Goal: Find specific page/section: Find specific page/section

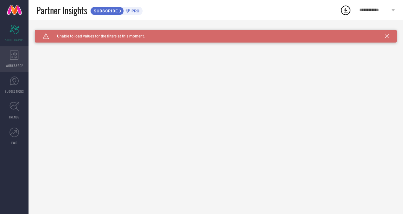
click at [12, 55] on icon at bounding box center [14, 55] width 9 height 10
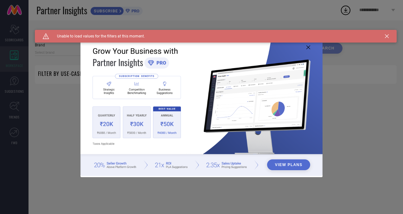
type input "1 STOP FASHION"
type input "All"
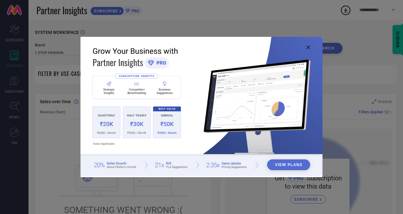
click at [285, 165] on button "View Plans" at bounding box center [288, 164] width 43 height 11
click at [307, 47] on icon at bounding box center [309, 47] width 4 height 4
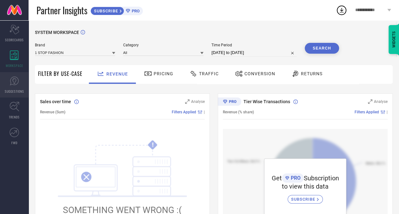
click at [12, 87] on link "SUGGESTIONS" at bounding box center [14, 84] width 29 height 25
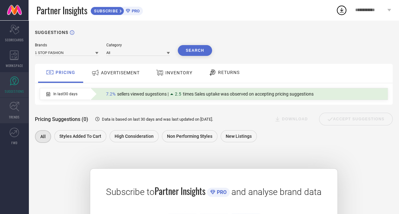
click at [10, 108] on icon at bounding box center [15, 106] width 10 height 10
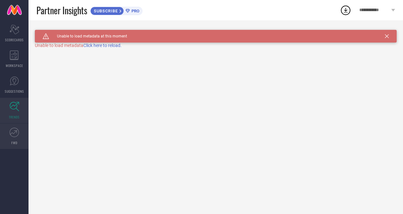
click at [10, 130] on icon at bounding box center [15, 132] width 10 height 10
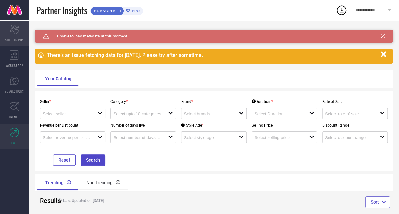
click at [15, 34] on div "Scorecard SCORECARDS" at bounding box center [14, 33] width 29 height 25
